Goal: Task Accomplishment & Management: Manage account settings

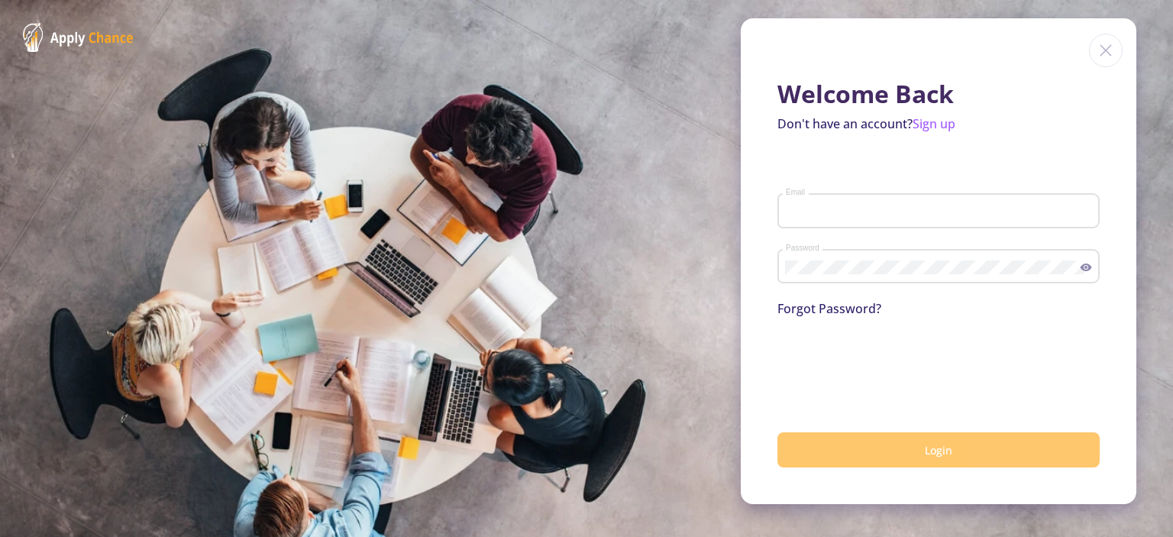
type input "[EMAIL_ADDRESS][DOMAIN_NAME]"
click at [953, 435] on button "Login" at bounding box center [939, 450] width 322 height 36
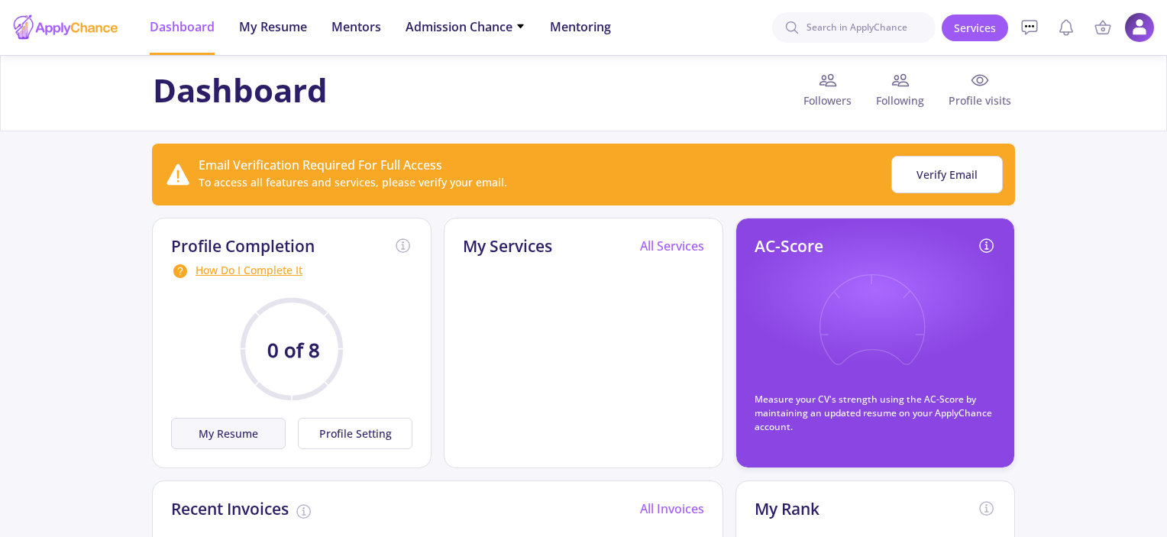
click at [223, 427] on button "My Resume" at bounding box center [228, 433] width 115 height 31
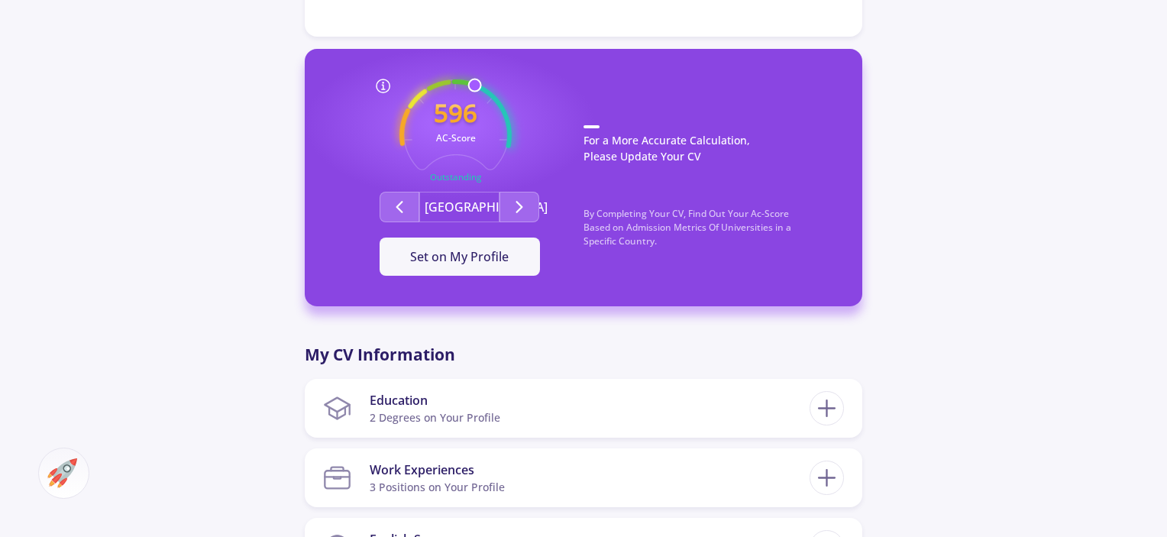
scroll to position [411, 0]
click at [426, 432] on div "Education 2 Degrees on Your Profile Environmental Engineering Master's [GEOGRAP…" at bounding box center [584, 408] width 558 height 59
click at [519, 392] on section "Education 2 Degrees on Your Profile" at bounding box center [566, 408] width 487 height 47
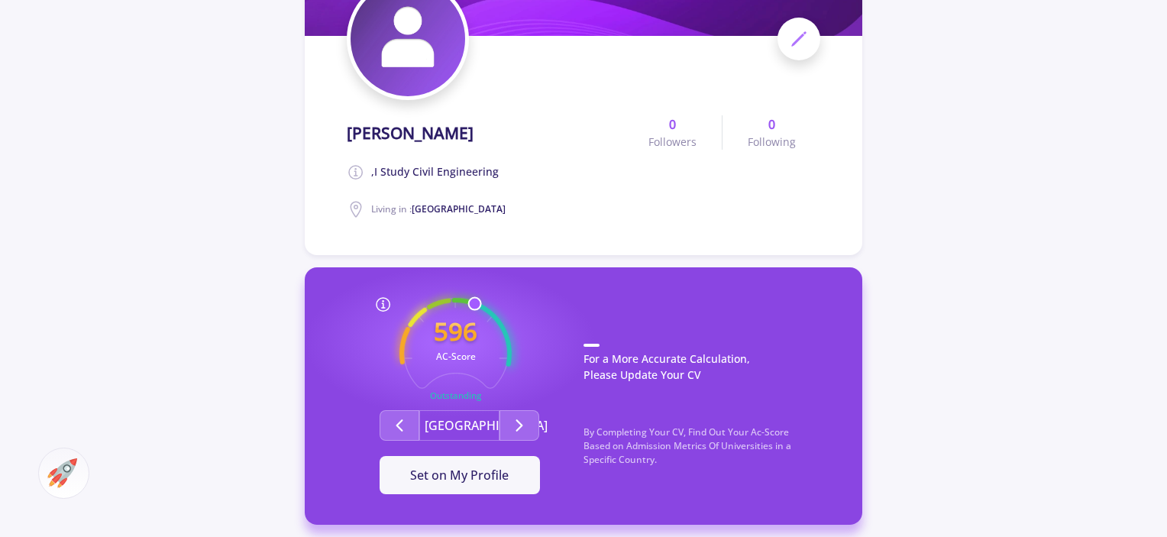
scroll to position [192, 0]
click at [519, 428] on polyline "Second group" at bounding box center [519, 425] width 5 height 11
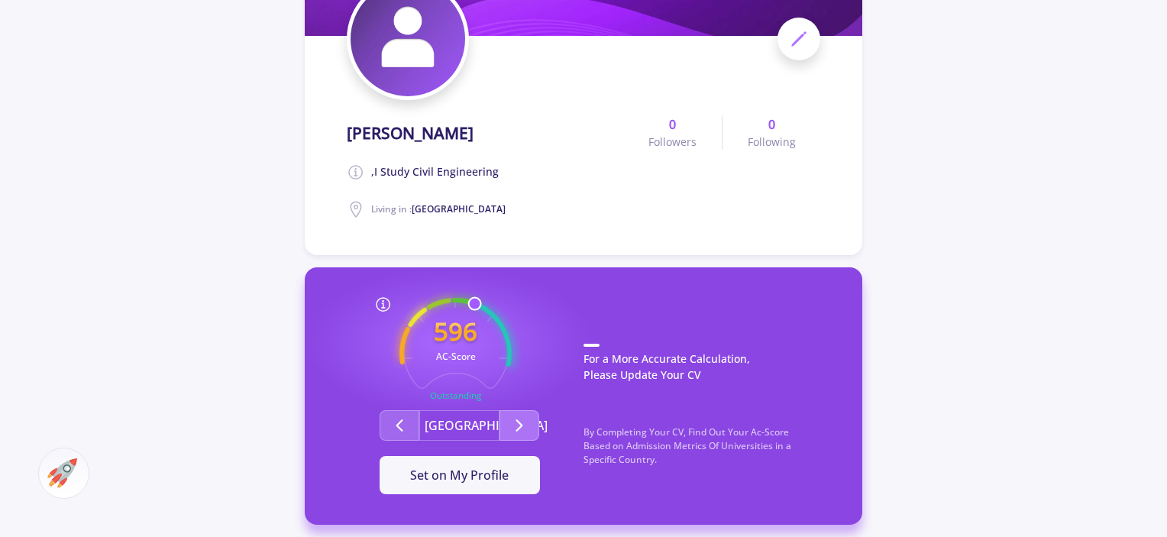
click at [519, 428] on polyline "Second group" at bounding box center [519, 425] width 5 height 11
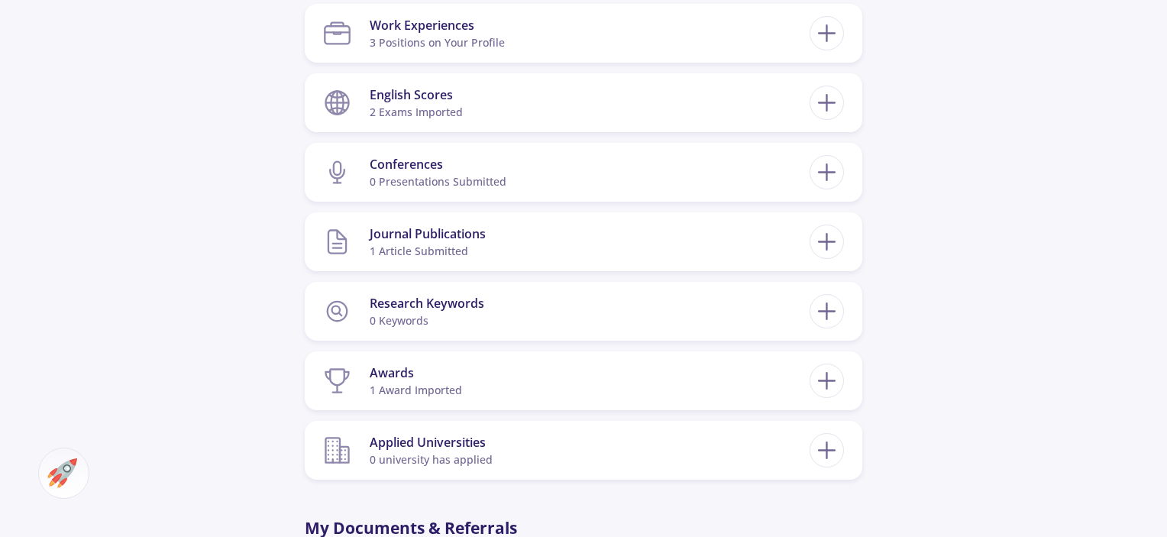
scroll to position [1169, 0]
